Goal: Information Seeking & Learning: Understand process/instructions

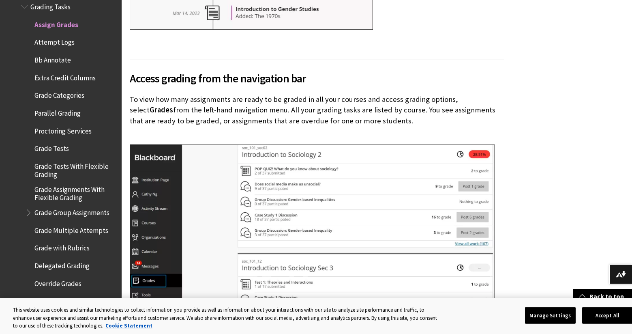
scroll to position [681, 0]
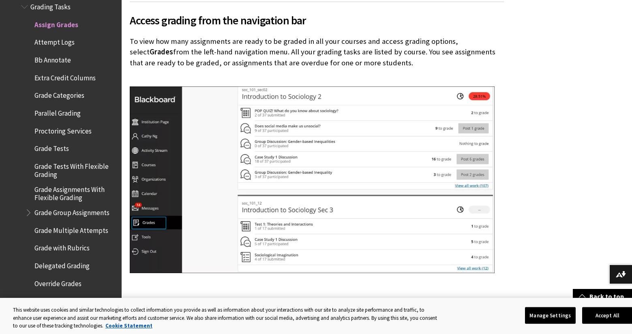
click at [38, 142] on span "Grade Tests" at bounding box center [51, 146] width 34 height 11
click at [61, 141] on span "Grade Tests" at bounding box center [52, 146] width 37 height 11
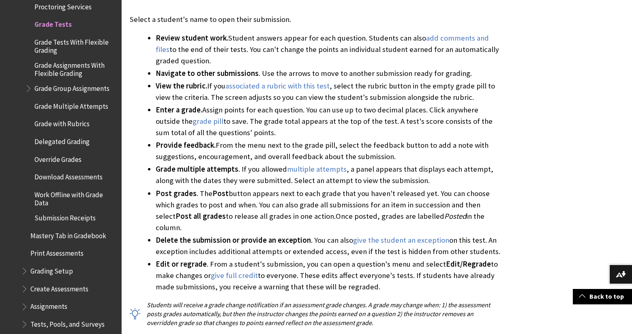
scroll to position [1142, 0]
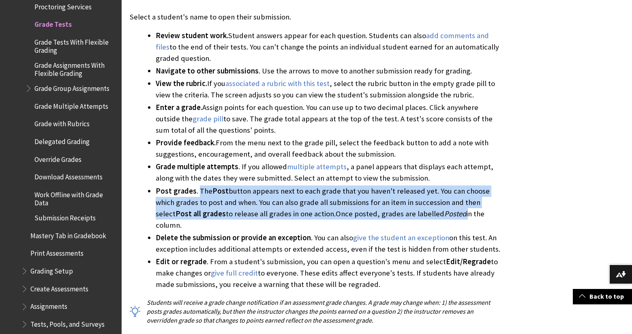
drag, startPoint x: 197, startPoint y: 189, endPoint x: 415, endPoint y: 213, distance: 219.0
click at [416, 214] on li "Post grades . The Post button appears next to each grade that you haven't relea…" at bounding box center [330, 207] width 348 height 45
click at [231, 203] on span "button appears next to each grade that you haven't released yet. You can choose…" at bounding box center [323, 202] width 334 height 32
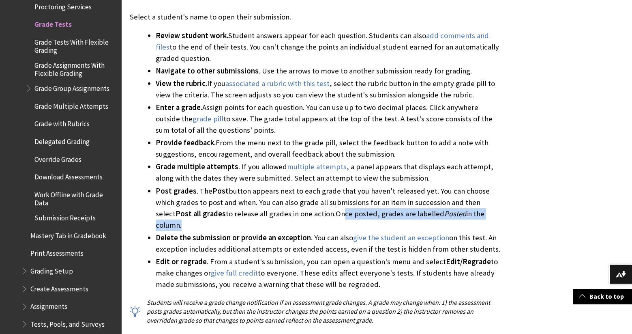
drag, startPoint x: 467, startPoint y: 212, endPoint x: 295, endPoint y: 215, distance: 171.9
click at [297, 216] on li "Post grades . The Post button appears next to each grade that you haven't relea…" at bounding box center [330, 207] width 348 height 45
